Goal: Information Seeking & Learning: Obtain resource

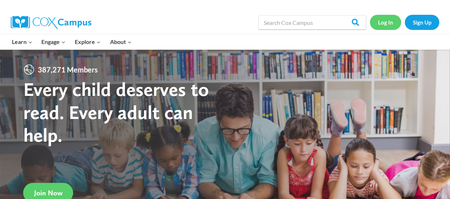
click at [380, 25] on link "Log In" at bounding box center [385, 22] width 31 height 15
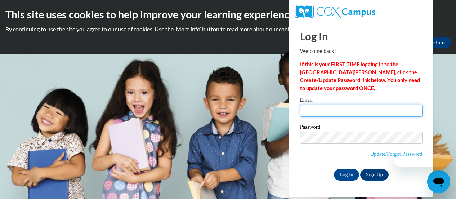
type input "[PERSON_NAME][EMAIL_ADDRESS][PERSON_NAME][DOMAIN_NAME]"
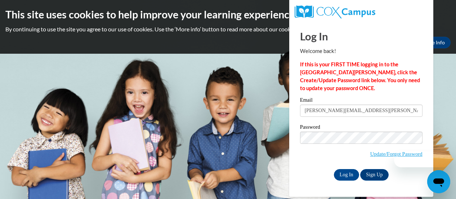
click at [348, 117] on div "Email [PERSON_NAME][EMAIL_ADDRESS][PERSON_NAME][DOMAIN_NAME]" at bounding box center [361, 109] width 122 height 25
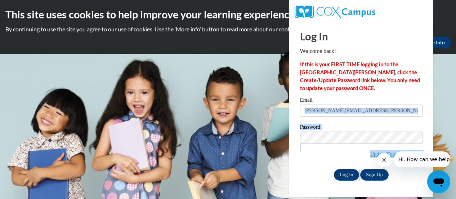
drag, startPoint x: 348, startPoint y: 117, endPoint x: 342, endPoint y: 172, distance: 55.1
click at [342, 172] on div "Email [PERSON_NAME][EMAIL_ADDRESS][PERSON_NAME][DOMAIN_NAME] Password Update/Fo…" at bounding box center [361, 138] width 122 height 83
click at [342, 172] on input "Log In" at bounding box center [346, 175] width 25 height 12
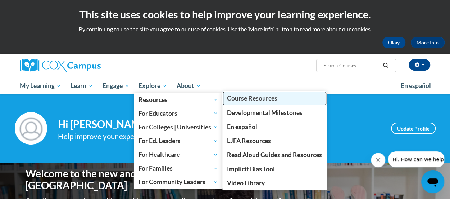
click at [255, 99] on span "Course Resources" at bounding box center [252, 98] width 50 height 8
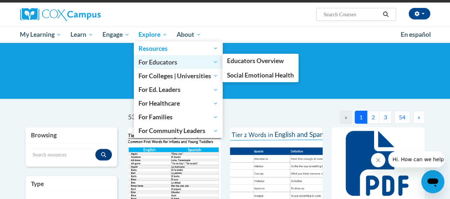
scroll to position [55, 0]
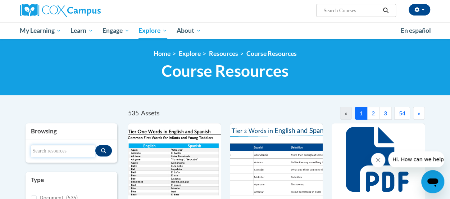
click at [51, 150] on input "Search resources" at bounding box center [63, 151] width 64 height 12
type input "comprehension lesson framework"
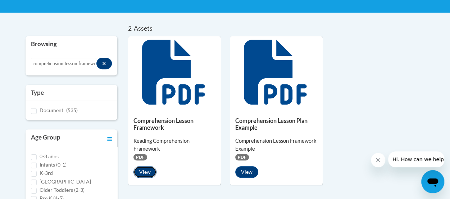
click at [144, 170] on button "View" at bounding box center [145, 172] width 23 height 12
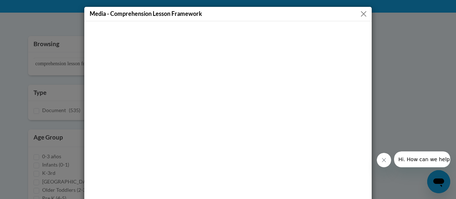
click at [361, 11] on button "Close" at bounding box center [363, 13] width 9 height 9
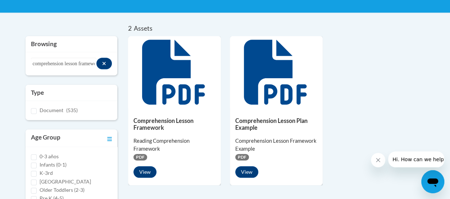
click at [149, 125] on h5 "Comprehension Lesson Framework" at bounding box center [175, 124] width 82 height 14
drag, startPoint x: 148, startPoint y: 179, endPoint x: 145, endPoint y: 175, distance: 4.8
click at [145, 175] on div "Comprehension Lesson Framework Reading Comprehension Framework PDF View" at bounding box center [174, 145] width 93 height 75
click at [145, 175] on button "View" at bounding box center [145, 172] width 23 height 12
